Goal: Obtain resource: Download file/media

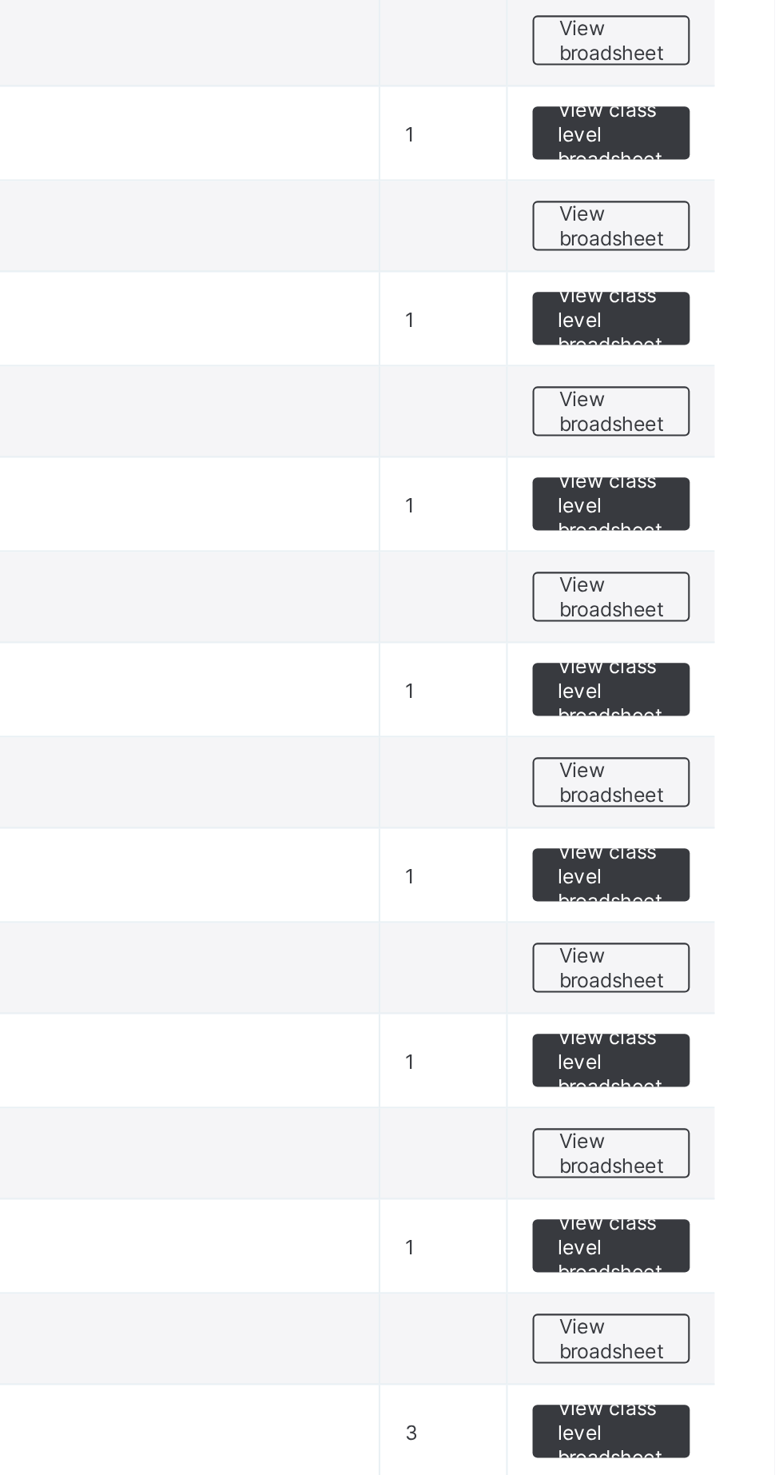
click at [703, 1061] on span "View broadsheet" at bounding box center [704, 1068] width 50 height 24
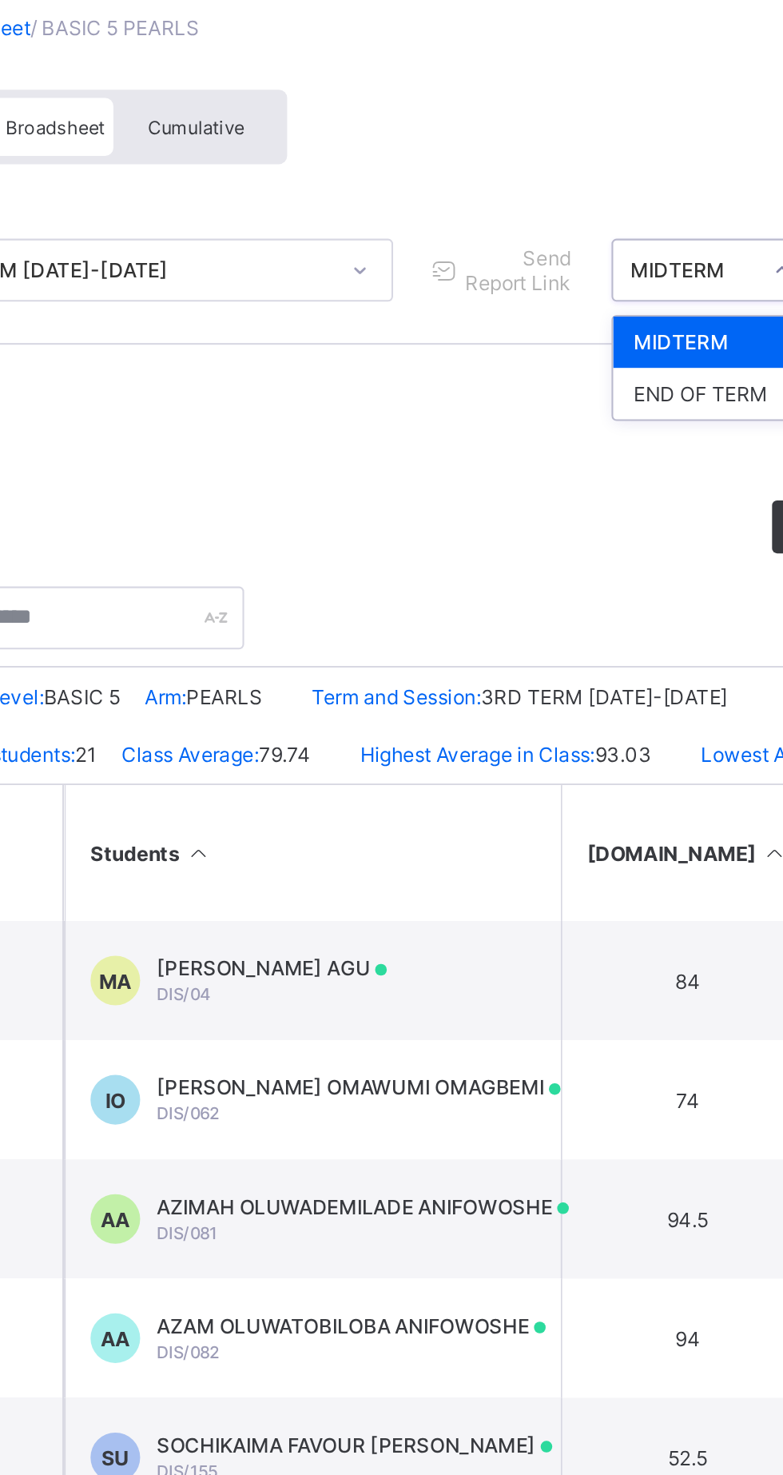
click at [607, 300] on div "END OF TERM" at bounding box center [602, 294] width 97 height 25
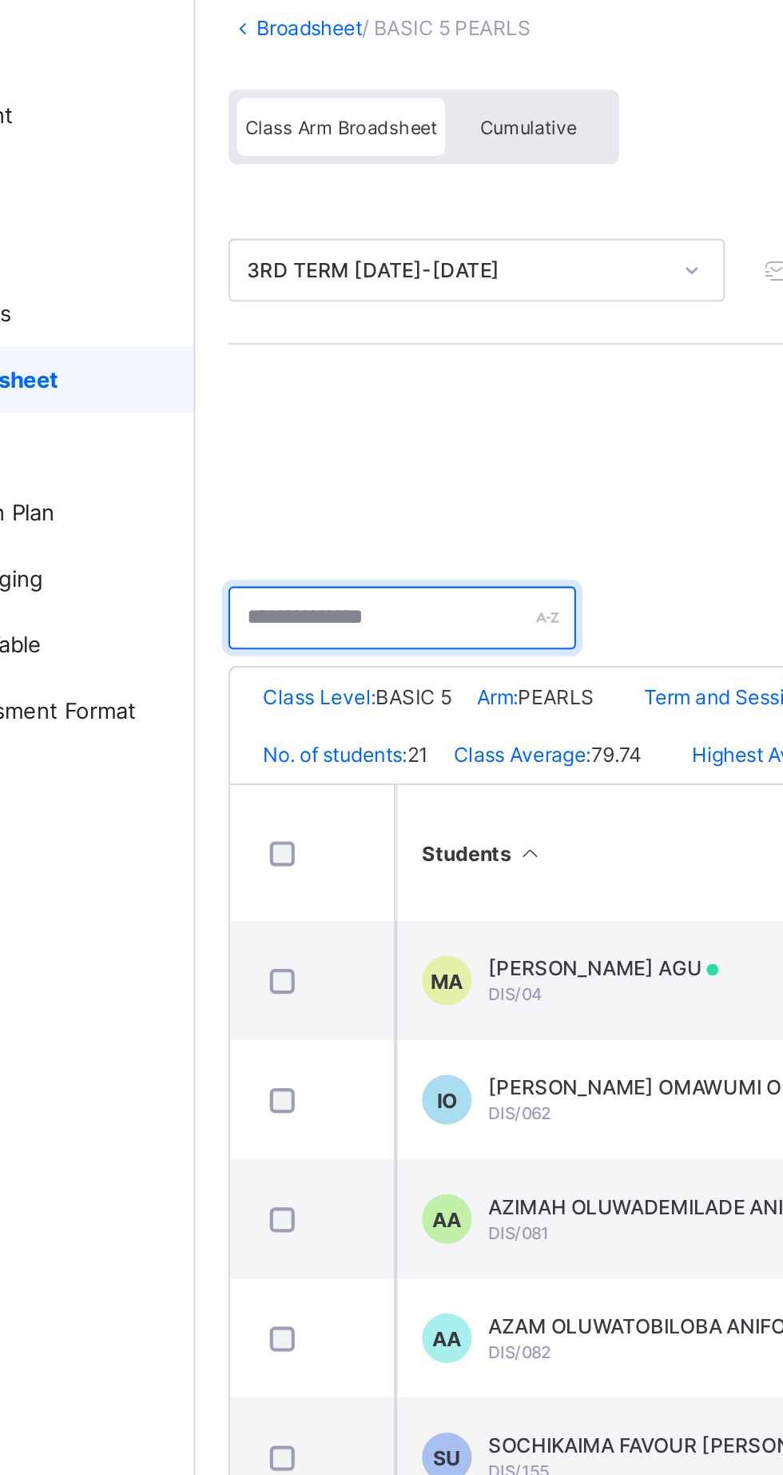
click at [294, 404] on input "text" at bounding box center [292, 403] width 168 height 30
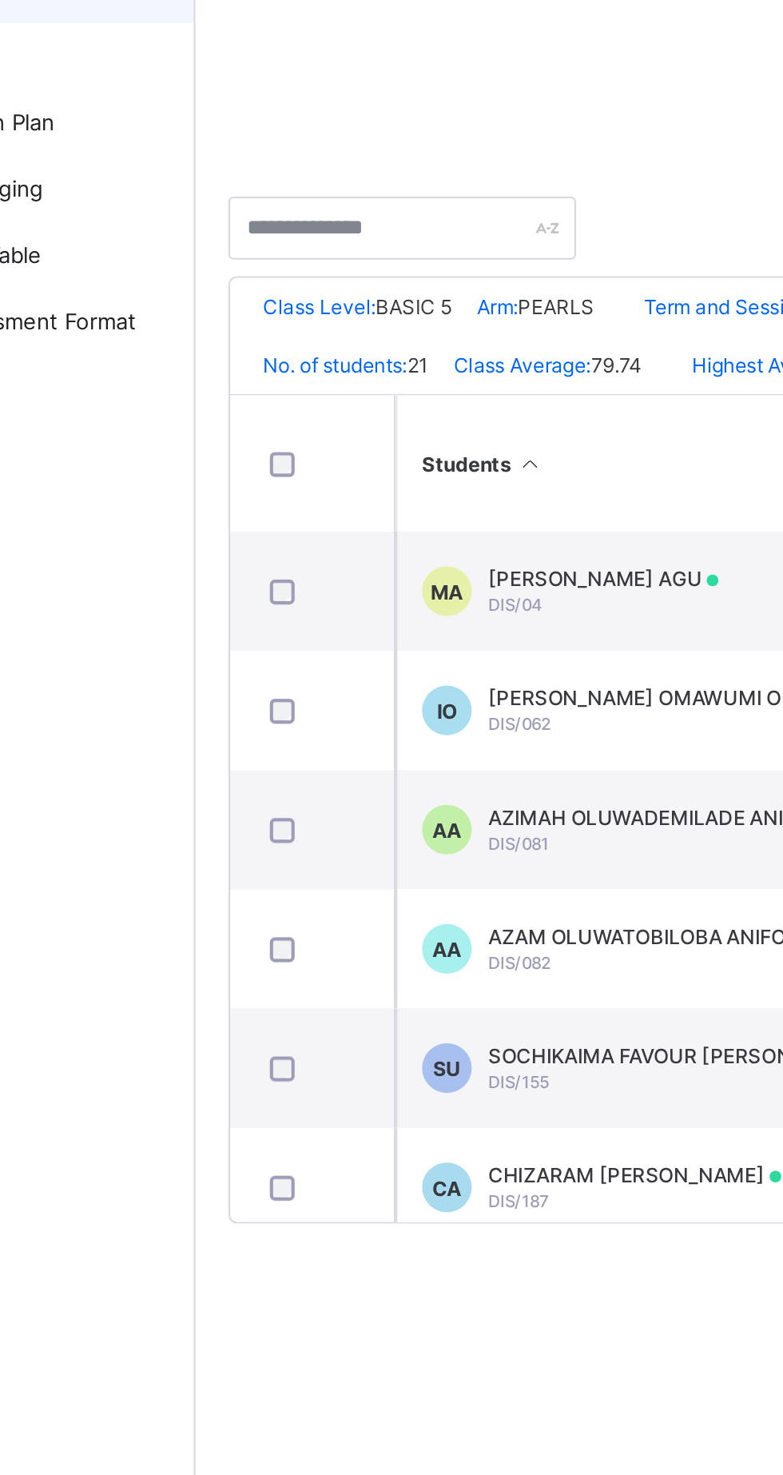
click at [396, 578] on span "MICHAEL CHIKAMSO AGU" at bounding box center [388, 572] width 111 height 12
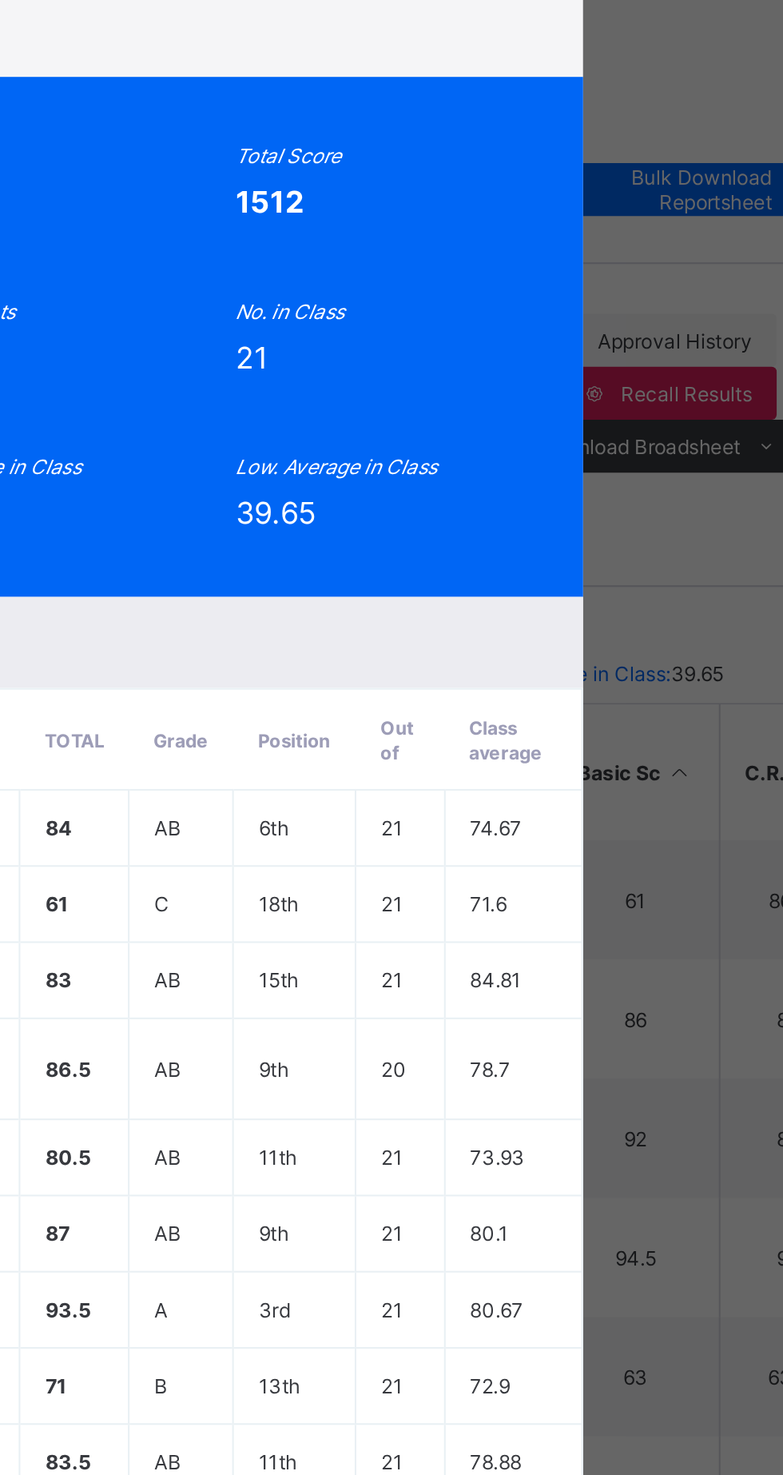
click at [644, 140] on span "View Reportsheet" at bounding box center [609, 128] width 70 height 24
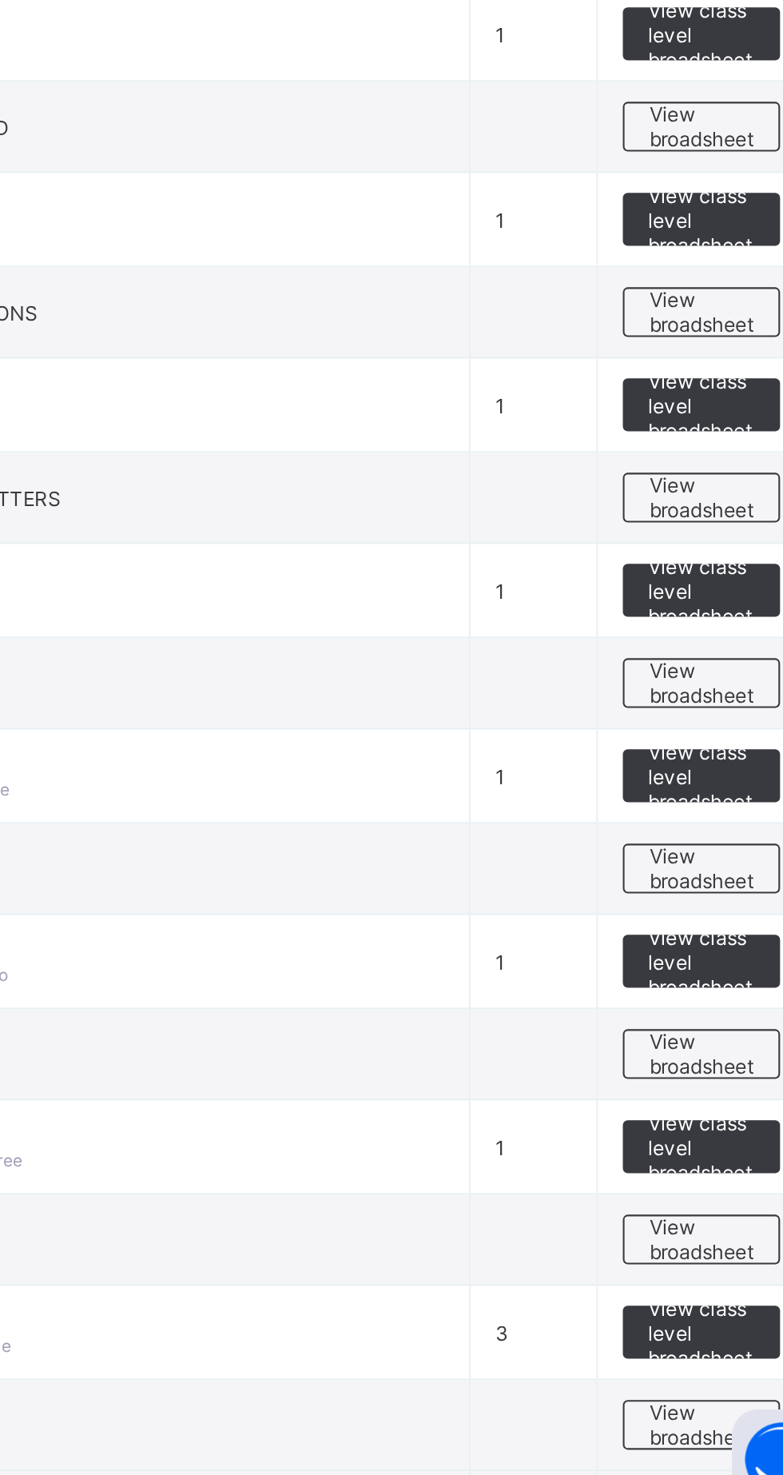
click at [700, 1149] on span "View broadsheet" at bounding box center [704, 1157] width 50 height 24
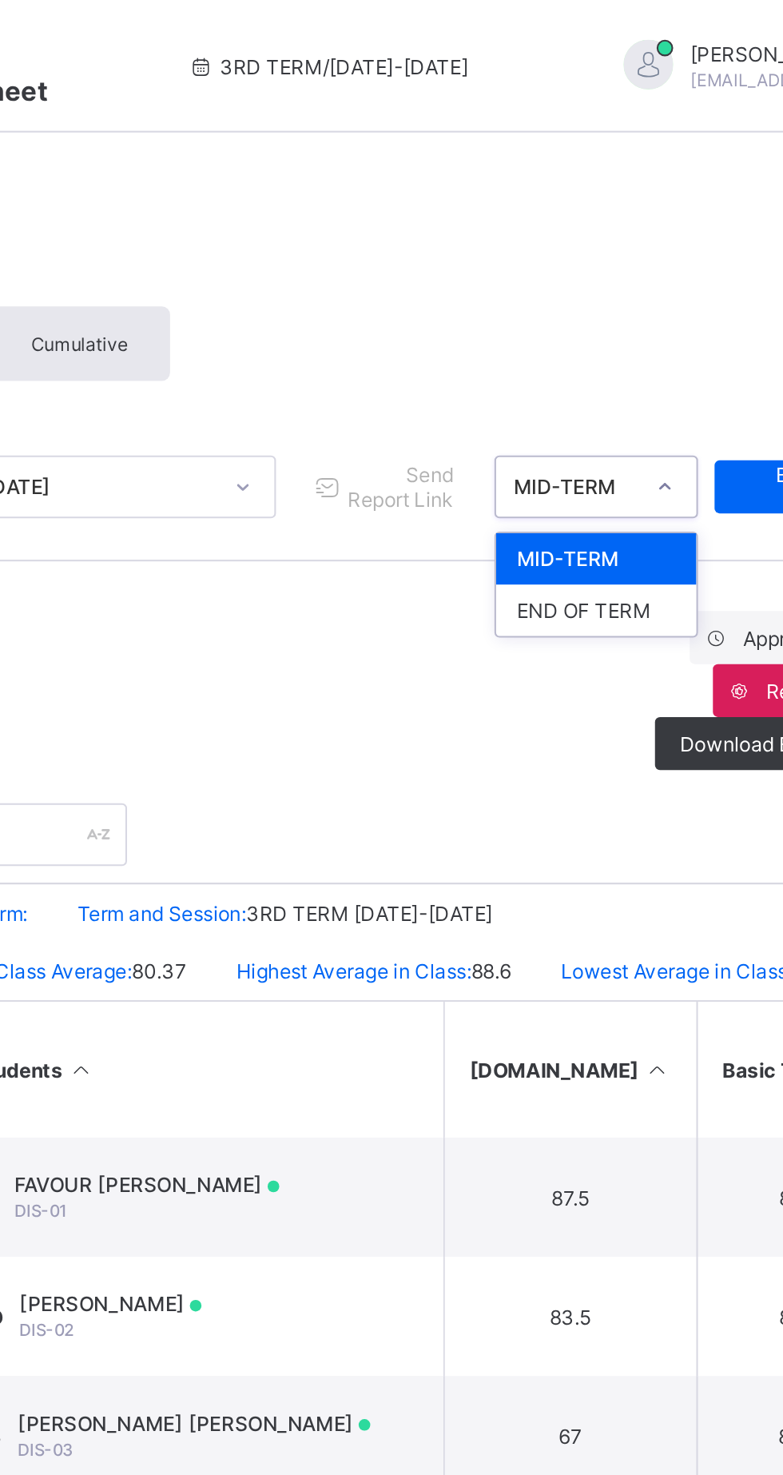
click at [595, 297] on div "END OF TERM" at bounding box center [602, 294] width 97 height 25
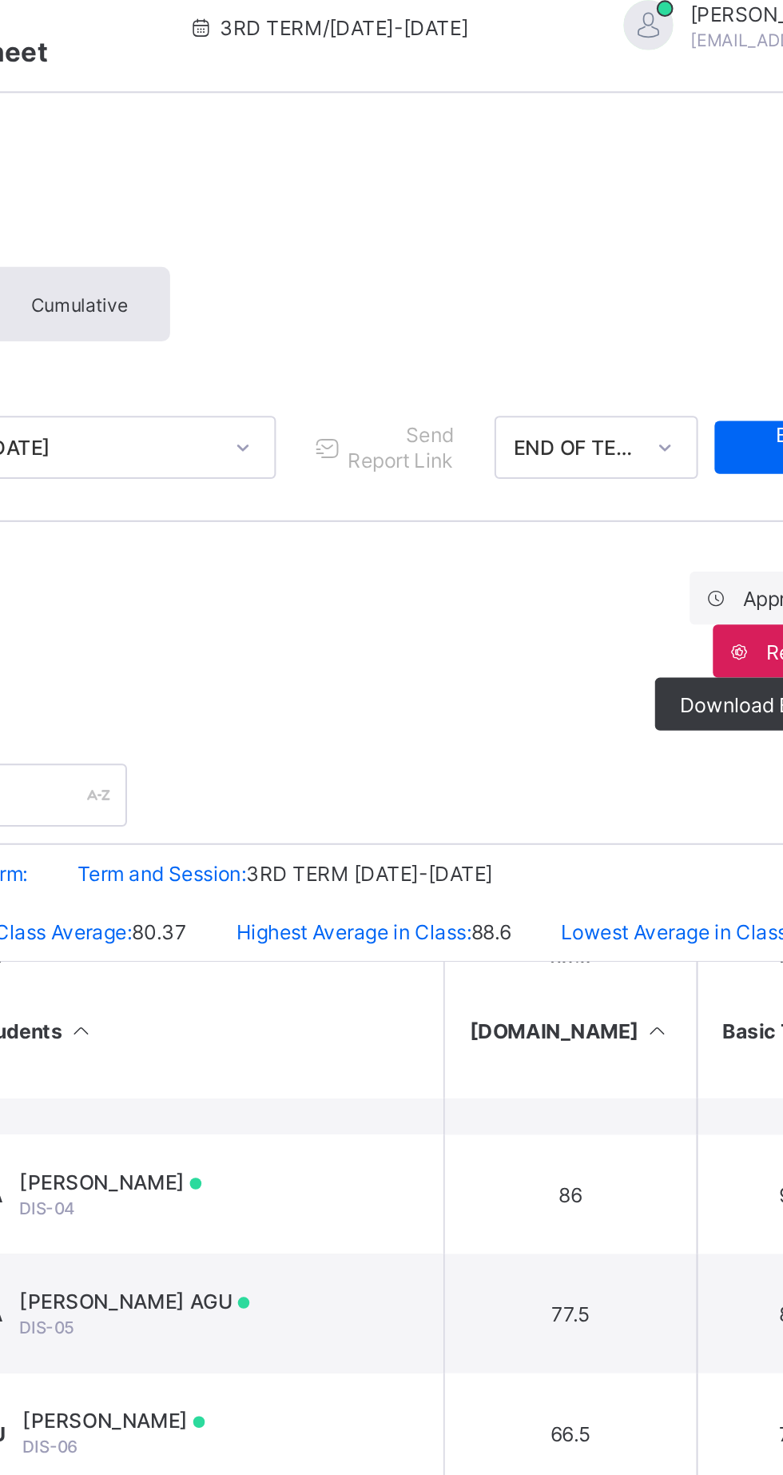
scroll to position [190, 0]
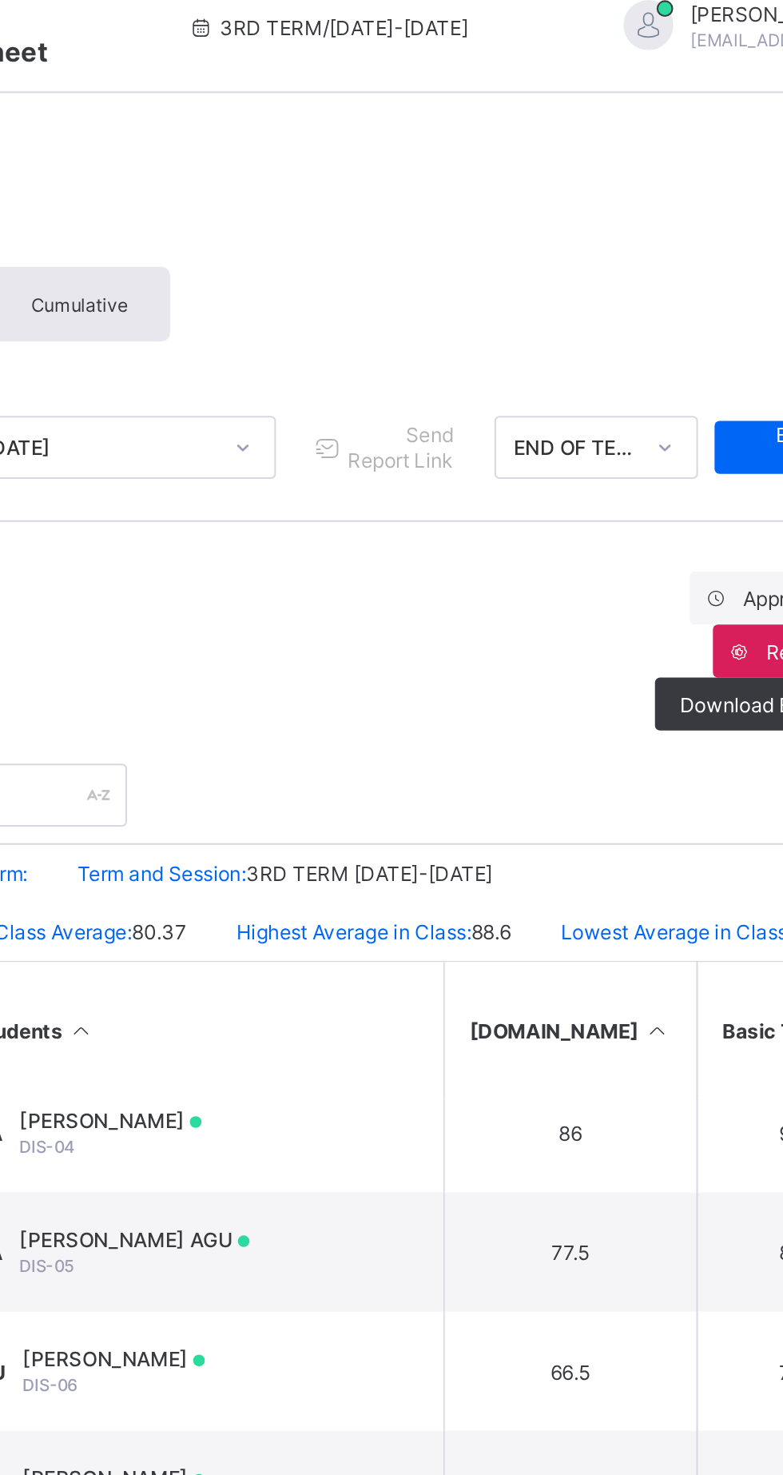
click at [433, 622] on span "[PERSON_NAME] AGU" at bounding box center [379, 617] width 111 height 12
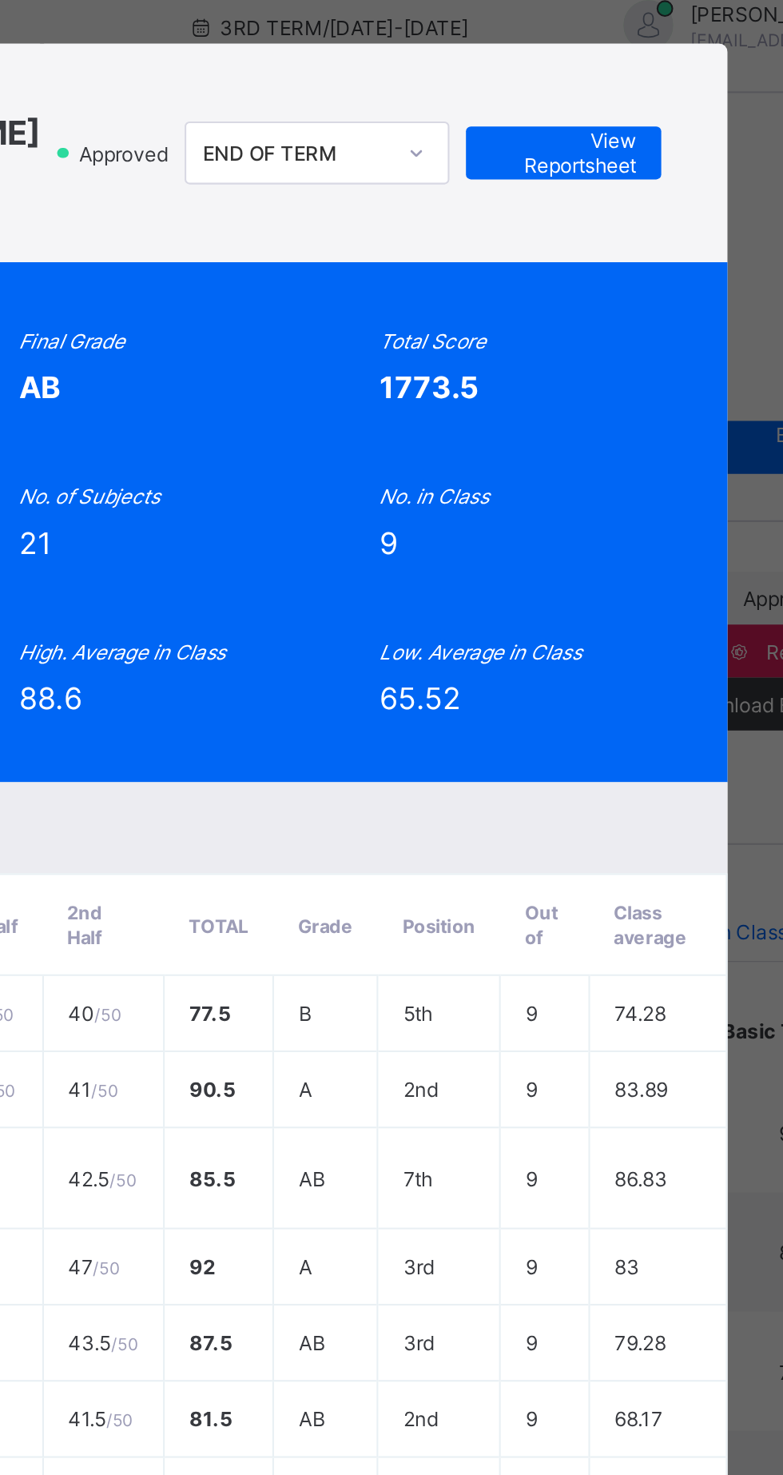
click at [622, 105] on span "View Reportsheet" at bounding box center [587, 93] width 70 height 24
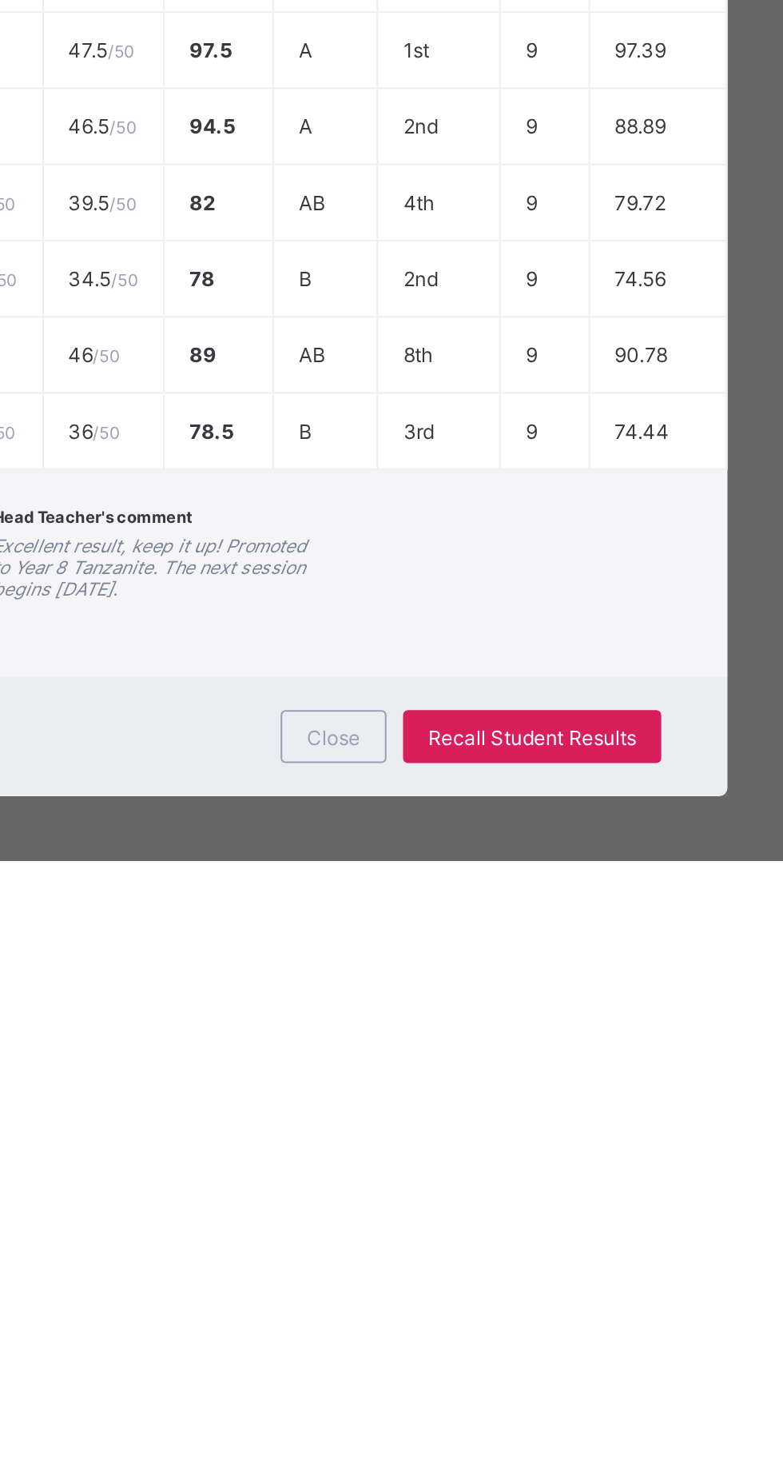
scroll to position [0, 0]
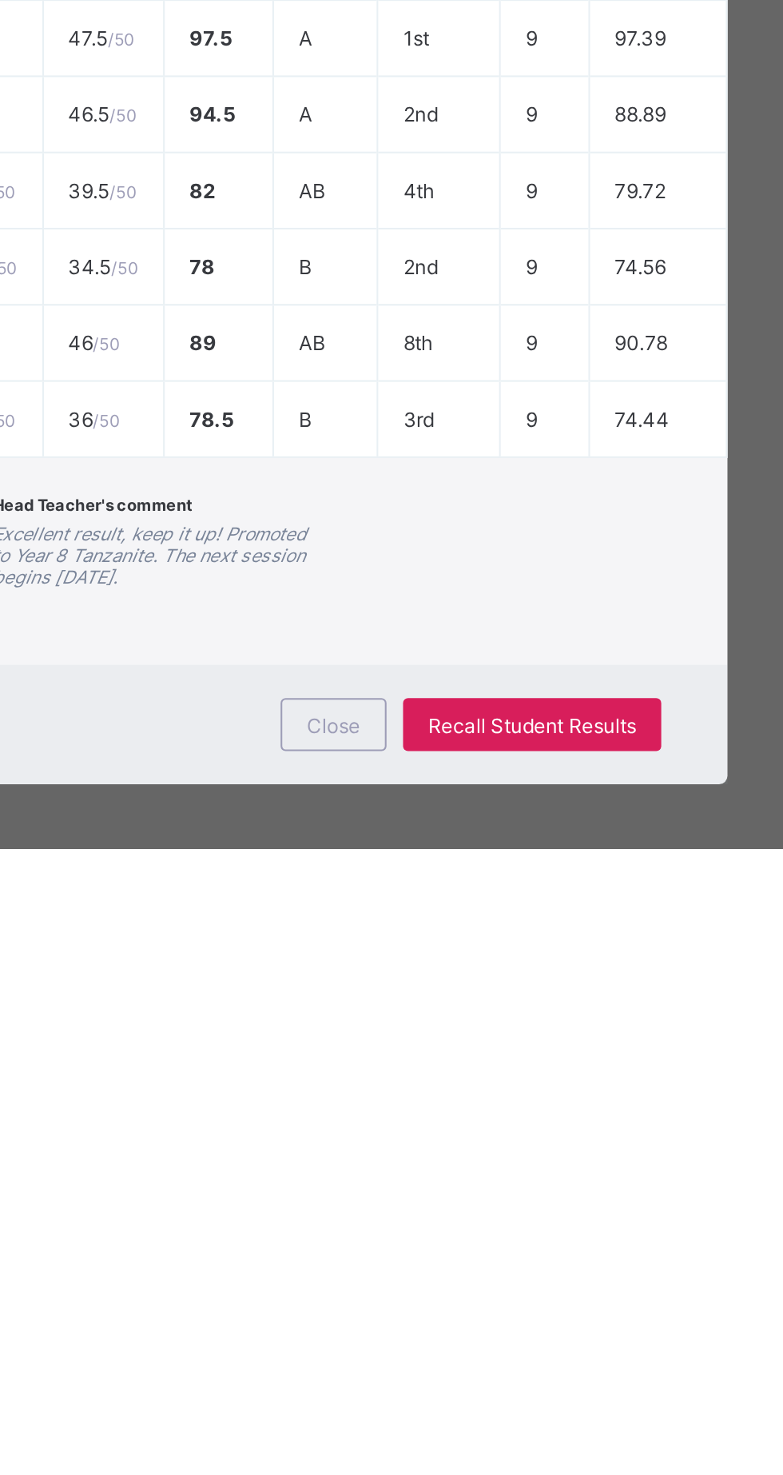
click at [501, 1428] on div "Close" at bounding box center [475, 1415] width 51 height 26
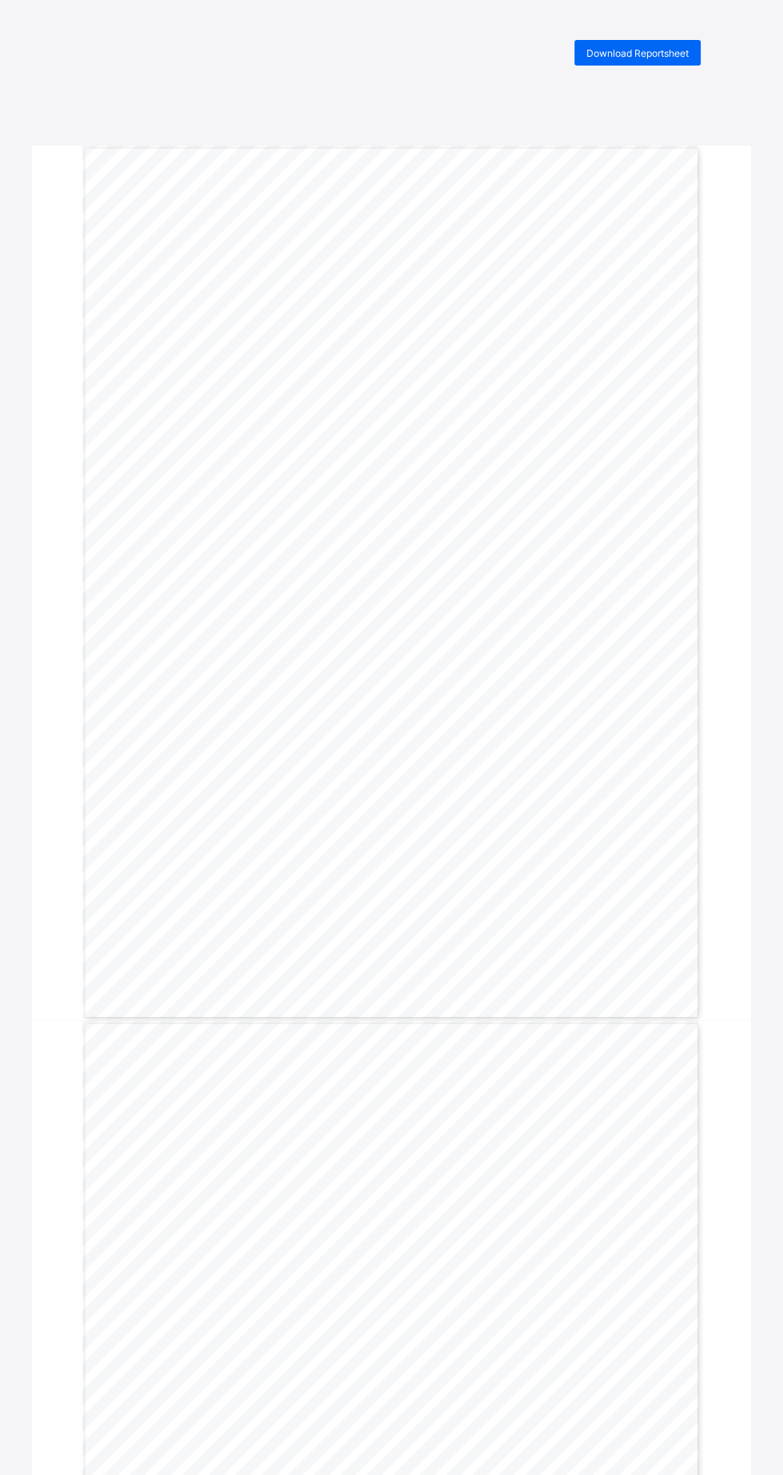
click at [653, 58] on span "Download Reportsheet" at bounding box center [638, 53] width 102 height 12
click at [652, 59] on div "Download Reportsheet" at bounding box center [638, 53] width 126 height 26
